Goal: Transaction & Acquisition: Purchase product/service

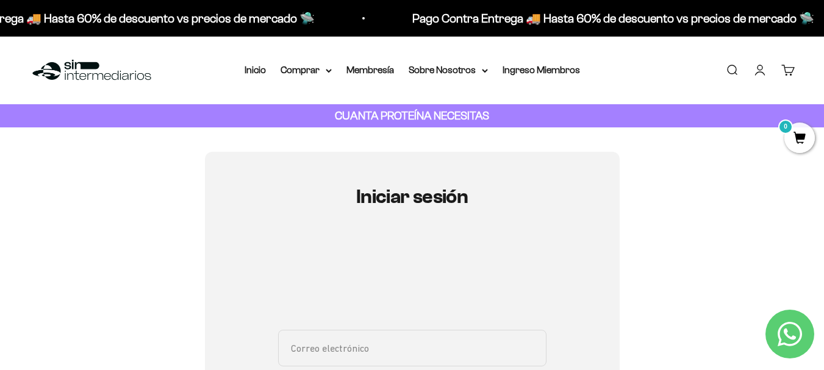
scroll to position [178, 0]
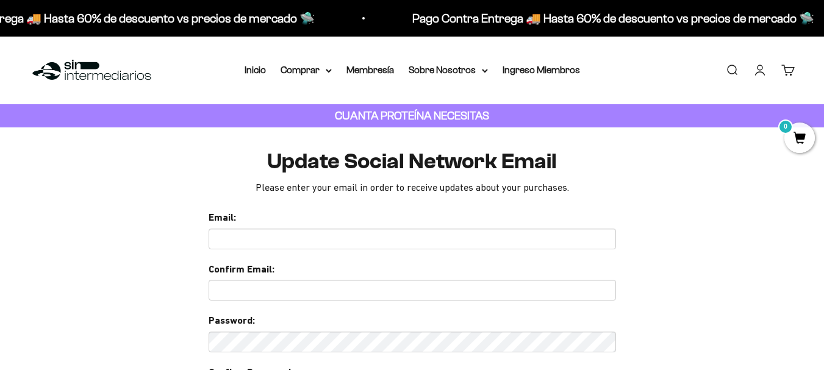
scroll to position [122, 0]
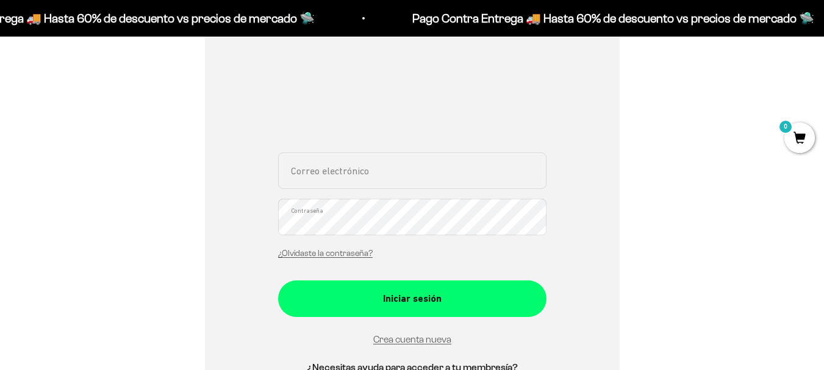
scroll to position [178, 0]
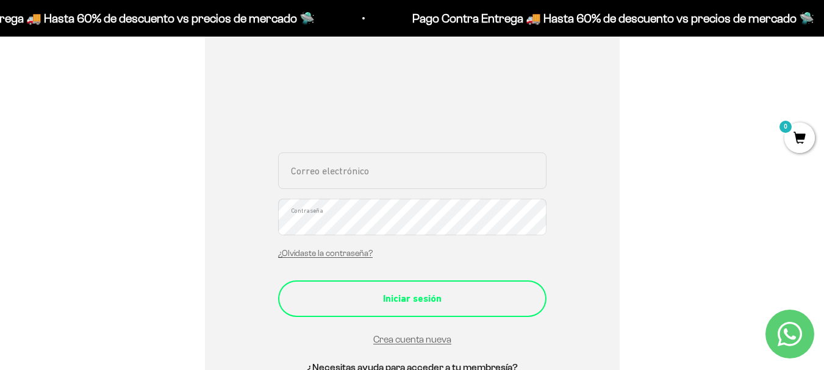
type input "[EMAIL_ADDRESS][DOMAIN_NAME]"
click at [414, 296] on div "Iniciar sesión" at bounding box center [413, 299] width 220 height 16
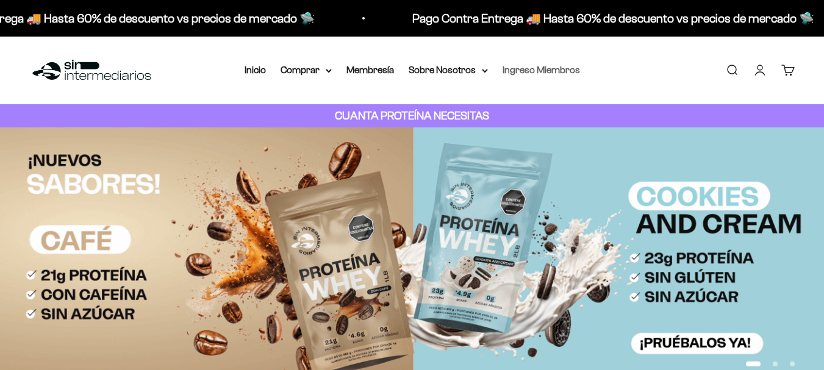
scroll to position [209, 0]
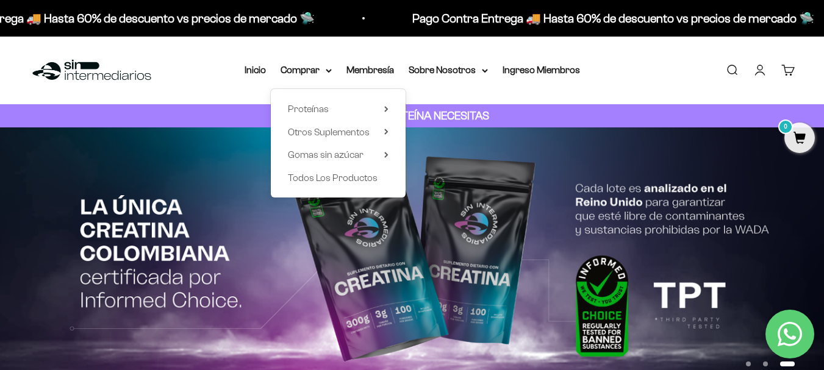
click at [786, 70] on link "Carrito 0" at bounding box center [787, 69] width 13 height 13
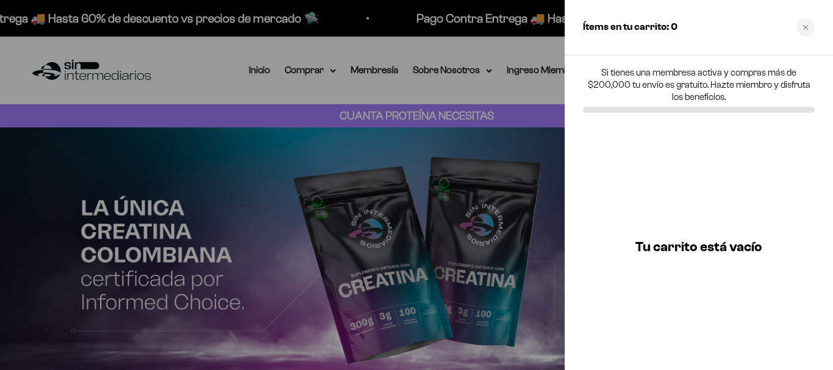
click at [276, 82] on div at bounding box center [416, 185] width 833 height 370
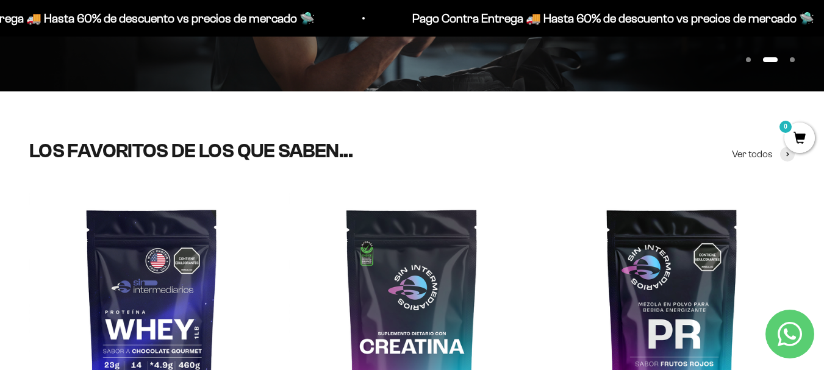
scroll to position [427, 0]
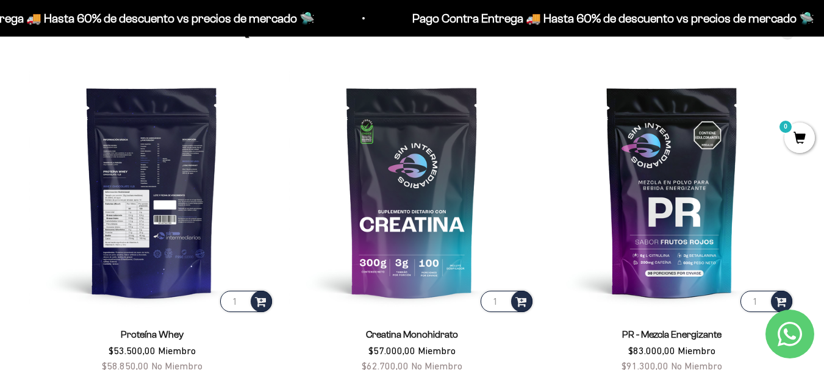
click at [192, 224] on img at bounding box center [151, 191] width 245 height 245
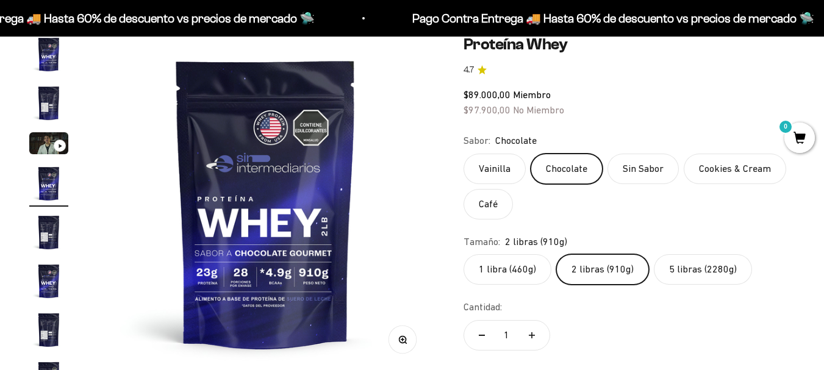
click at [506, 170] on label "Vainilla" at bounding box center [495, 169] width 62 height 31
click at [464, 154] on input "Vainilla" at bounding box center [463, 153] width 1 height 1
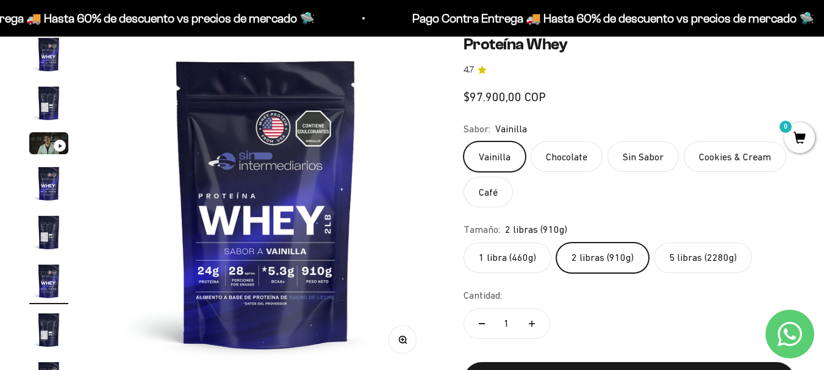
scroll to position [23, 0]
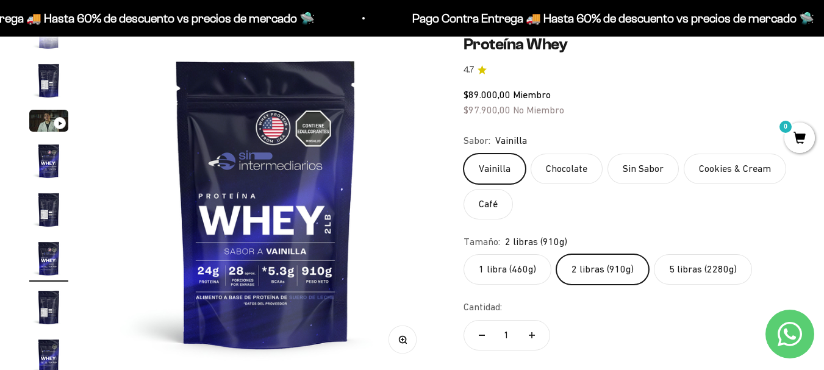
click at [744, 176] on label "Cookies & Cream" at bounding box center [735, 169] width 102 height 31
click at [464, 154] on input "Cookies & Cream" at bounding box center [463, 153] width 1 height 1
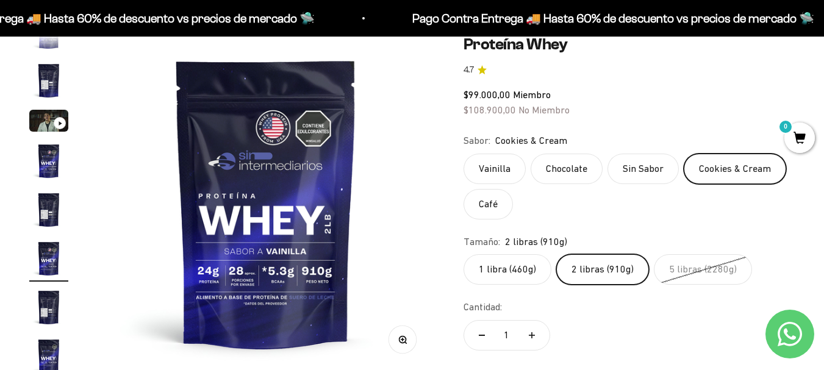
click at [497, 171] on label "Vainilla" at bounding box center [495, 169] width 62 height 31
click at [464, 154] on input "Vainilla" at bounding box center [463, 153] width 1 height 1
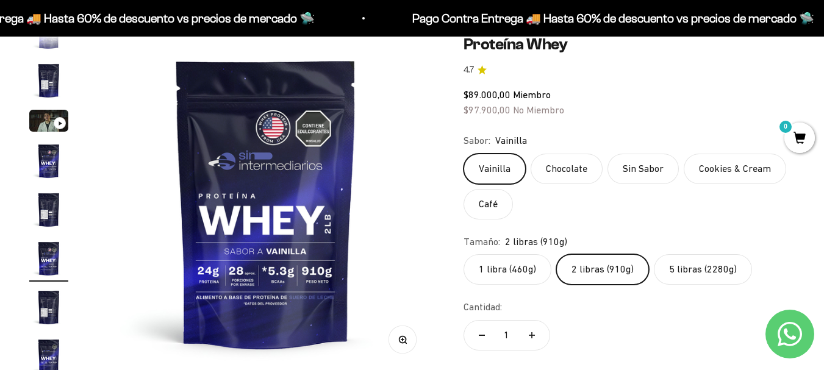
click at [728, 171] on label "Cookies & Cream" at bounding box center [735, 169] width 102 height 31
click at [464, 154] on input "Cookies & Cream" at bounding box center [463, 153] width 1 height 1
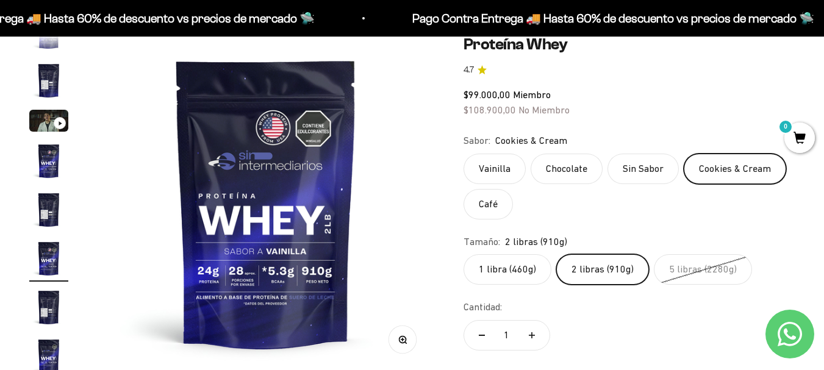
click at [566, 175] on label "Chocolate" at bounding box center [567, 169] width 72 height 31
click at [464, 154] on input "Chocolate" at bounding box center [463, 153] width 1 height 1
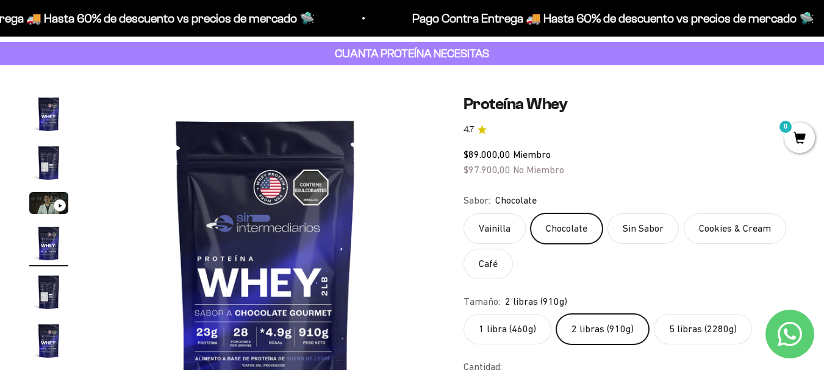
scroll to position [61, 0]
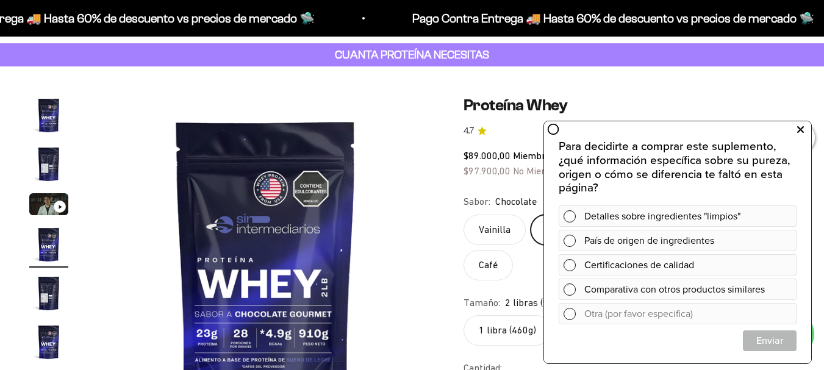
click at [802, 129] on icon at bounding box center [800, 130] width 7 height 16
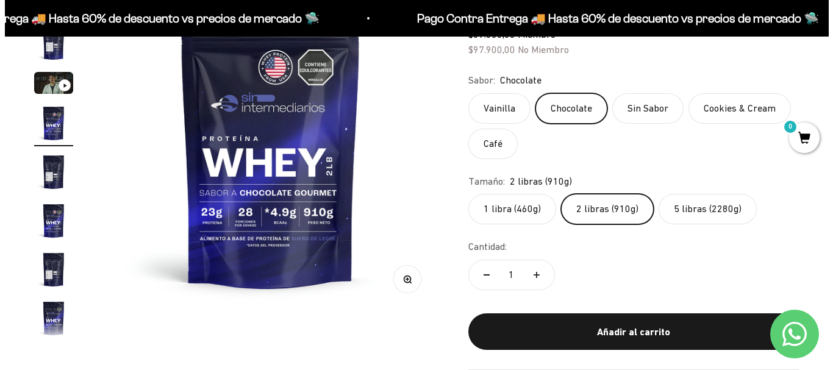
scroll to position [183, 0]
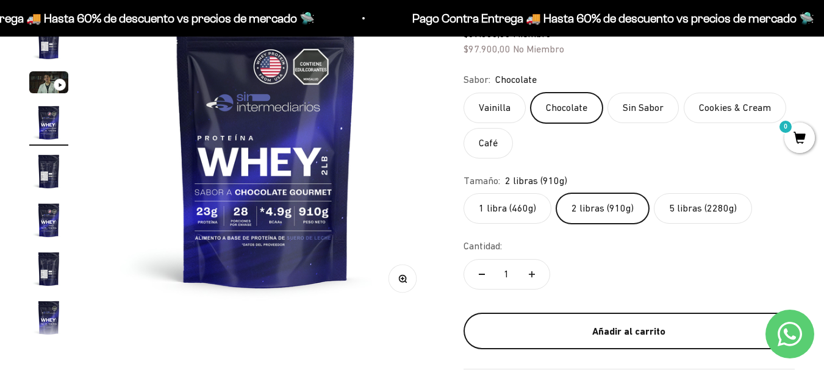
click at [579, 326] on div "Añadir al carrito" at bounding box center [629, 332] width 282 height 16
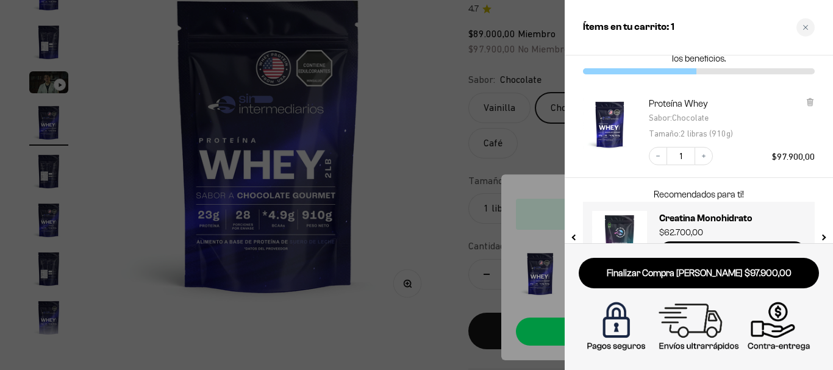
scroll to position [79, 0]
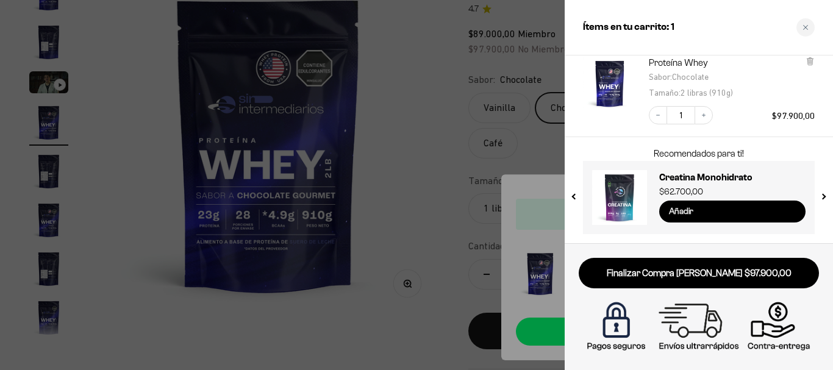
click at [742, 211] on input "Añadir" at bounding box center [732, 212] width 146 height 22
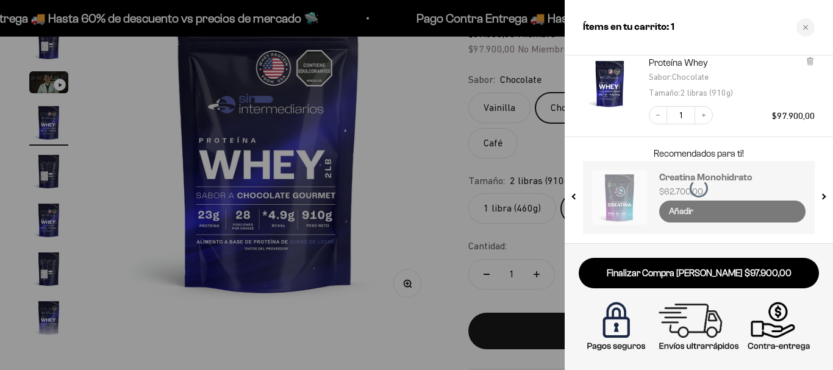
scroll to position [158, 0]
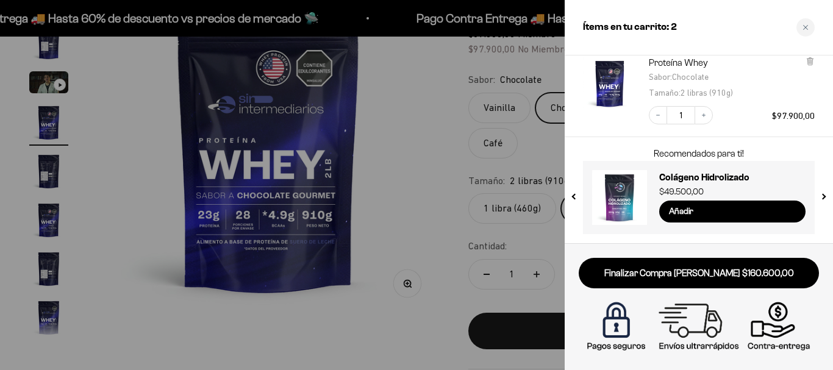
click at [824, 199] on button "next slide / item" at bounding box center [823, 193] width 10 height 73
click at [575, 196] on button "previous slide / item" at bounding box center [575, 193] width 10 height 73
click at [710, 206] on input "Añadir" at bounding box center [732, 212] width 146 height 22
